Goal: Entertainment & Leisure: Consume media (video, audio)

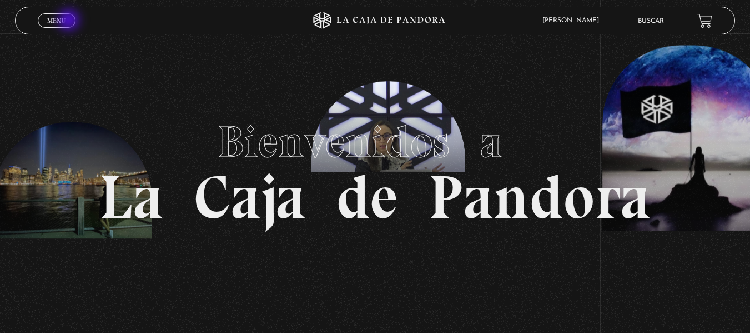
click at [70, 21] on link "Menu Cerrar" at bounding box center [57, 20] width 38 height 14
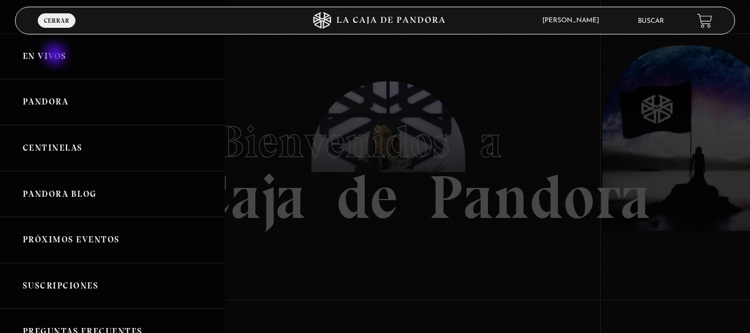
click at [56, 56] on link "En vivos" at bounding box center [112, 56] width 225 height 46
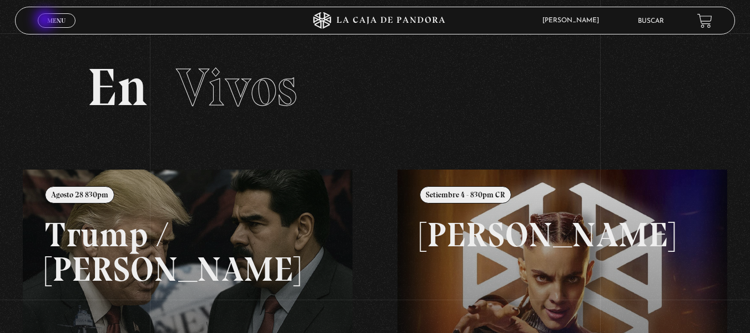
click at [46, 21] on link "Menu Cerrar" at bounding box center [57, 20] width 38 height 14
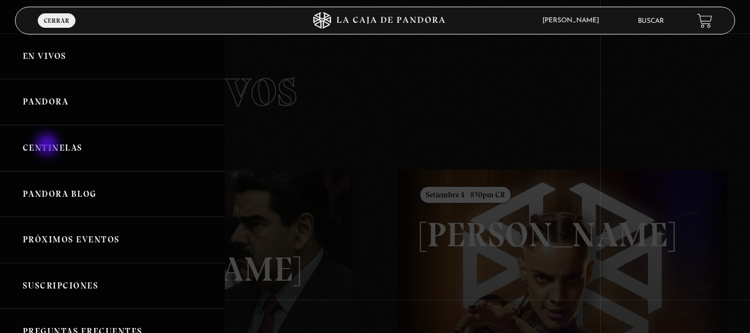
click at [48, 146] on link "Centinelas" at bounding box center [112, 148] width 225 height 46
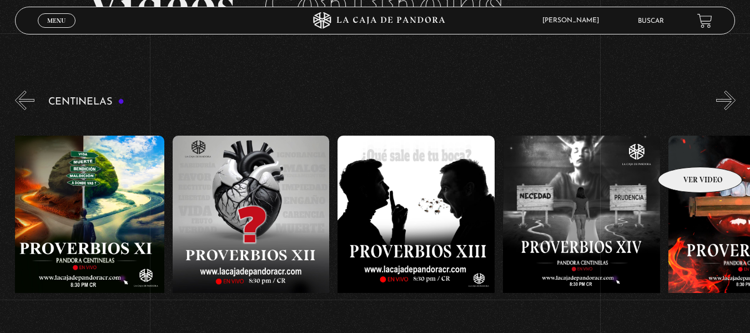
scroll to position [0, 2604]
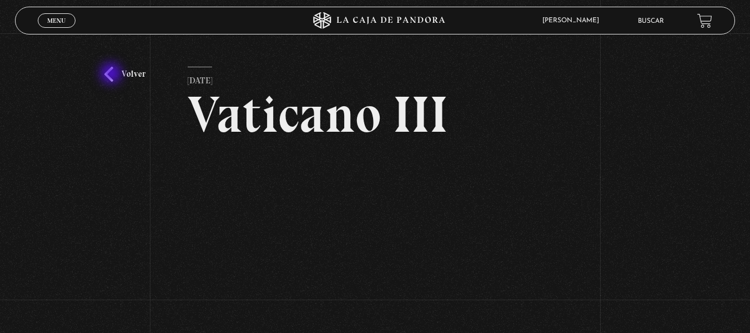
click at [112, 74] on link "Volver" at bounding box center [124, 74] width 41 height 15
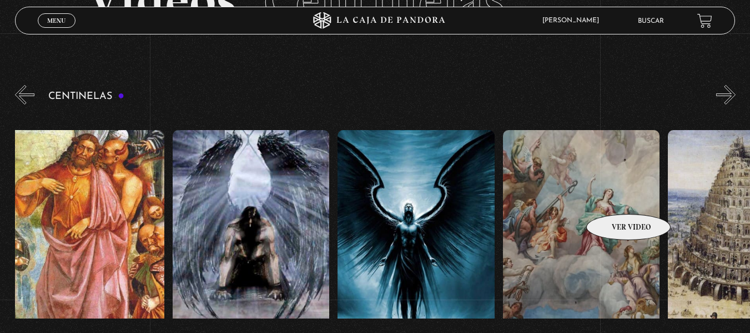
scroll to position [0, 17030]
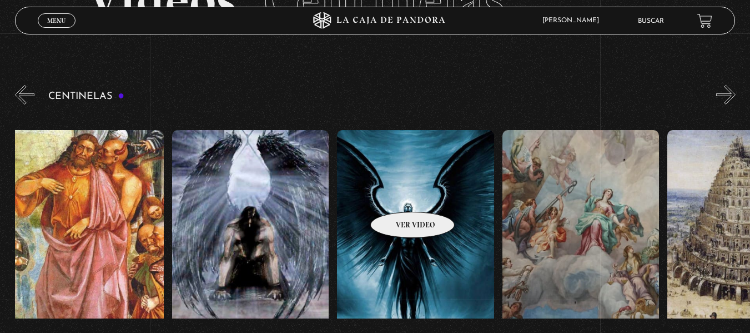
click at [398, 195] on figure at bounding box center [415, 230] width 157 height 200
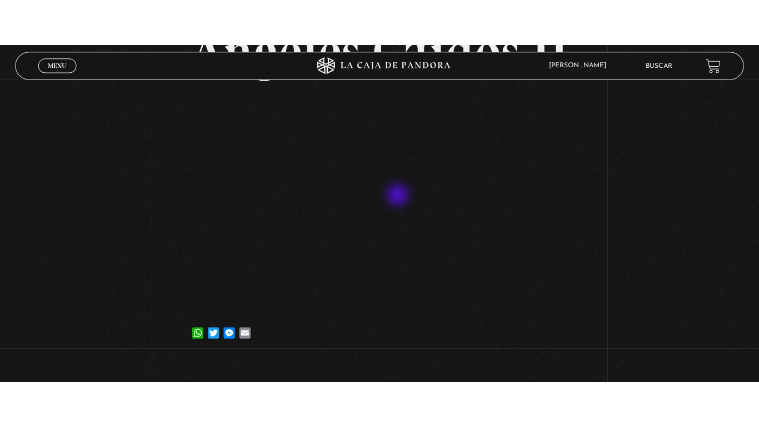
scroll to position [101, 0]
